Goal: Find specific page/section: Find specific page/section

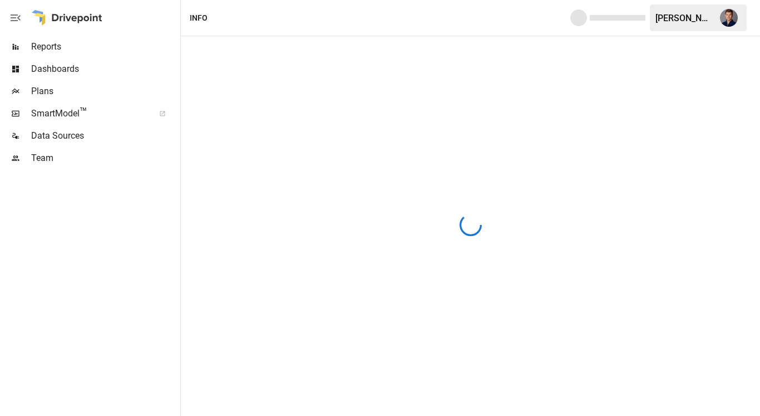
click at [81, 107] on span "™" at bounding box center [84, 112] width 8 height 14
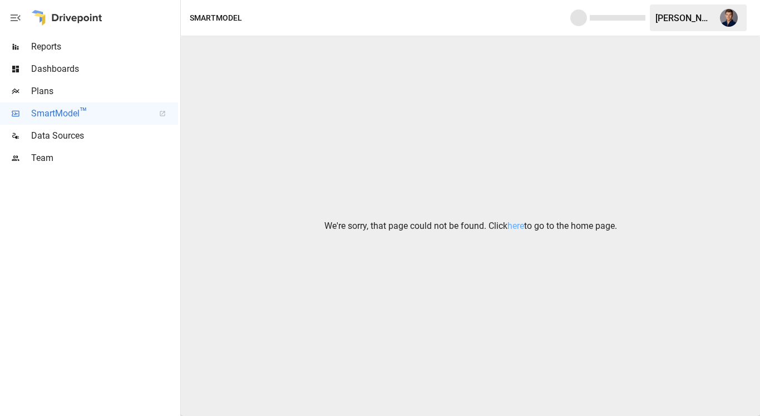
click at [78, 18] on div at bounding box center [66, 18] width 71 height 36
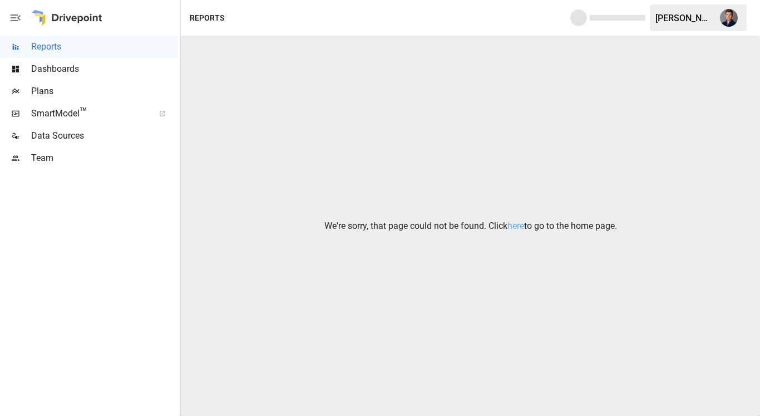
click at [56, 117] on span "SmartModel ™" at bounding box center [89, 113] width 116 height 13
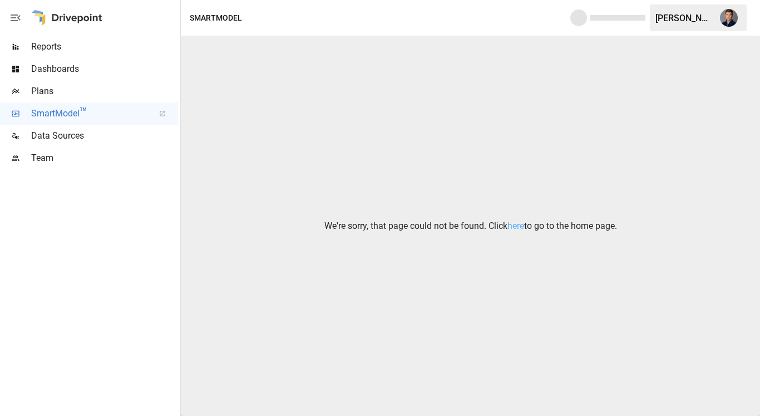
click at [503, 229] on p "We're sorry, that page could not be found. Click here to go to the home page." at bounding box center [471, 225] width 293 height 13
click at [511, 228] on link "here" at bounding box center [516, 225] width 17 height 11
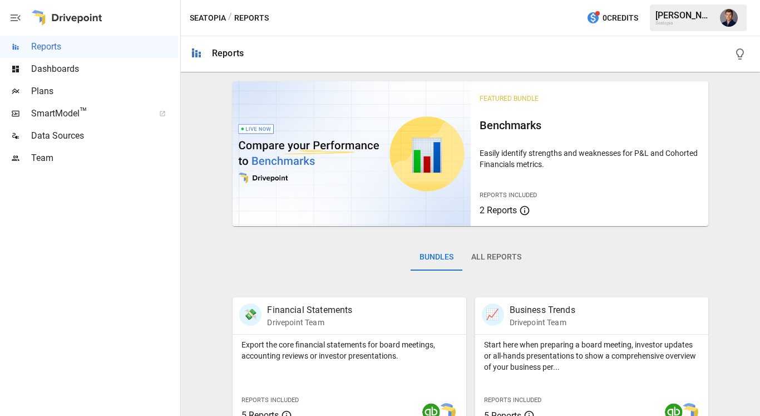
click at [74, 115] on span "SmartModel ™" at bounding box center [89, 113] width 116 height 13
